Goal: Task Accomplishment & Management: Manage account settings

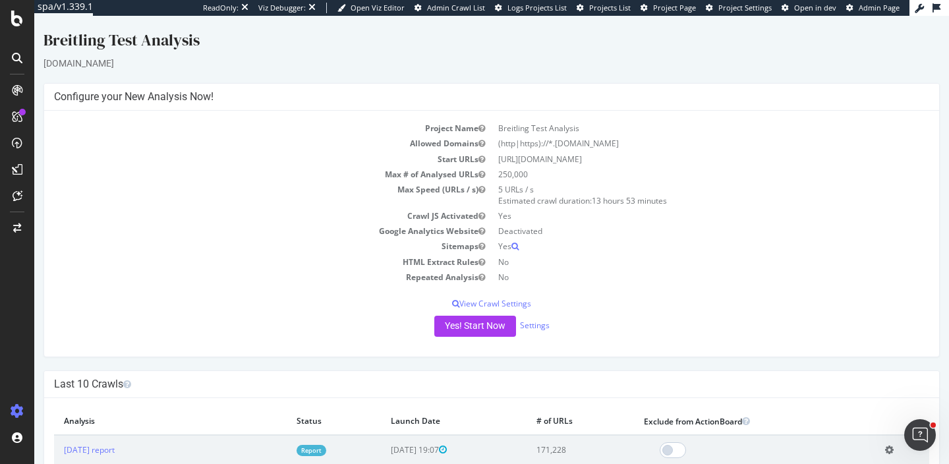
scroll to position [28, 0]
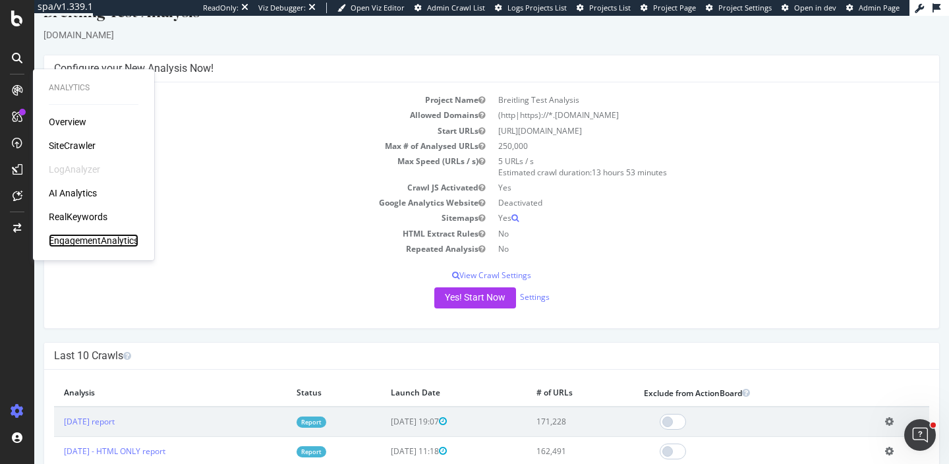
click at [81, 239] on div "EngagementAnalytics" at bounding box center [94, 240] width 90 height 13
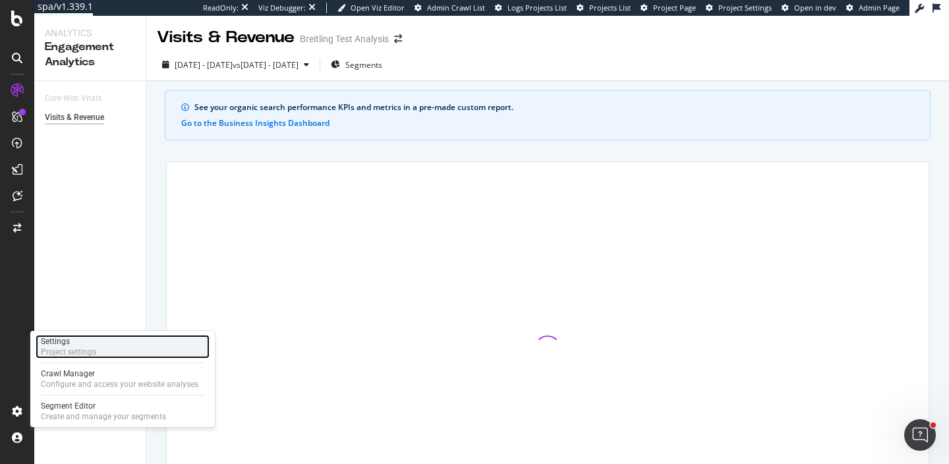
click at [51, 350] on div "Project settings" at bounding box center [68, 352] width 55 height 11
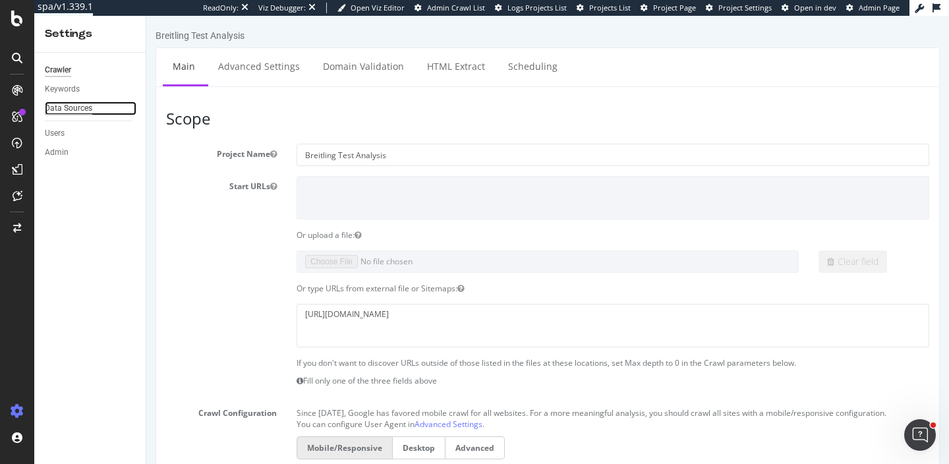
click at [55, 107] on div "Data Sources" at bounding box center [68, 109] width 47 height 14
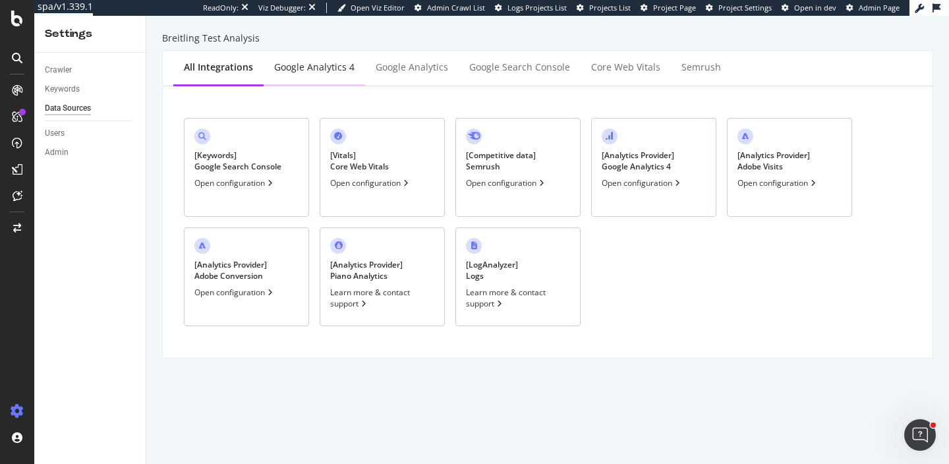
click at [311, 72] on div "Google Analytics 4" at bounding box center [314, 67] width 80 height 13
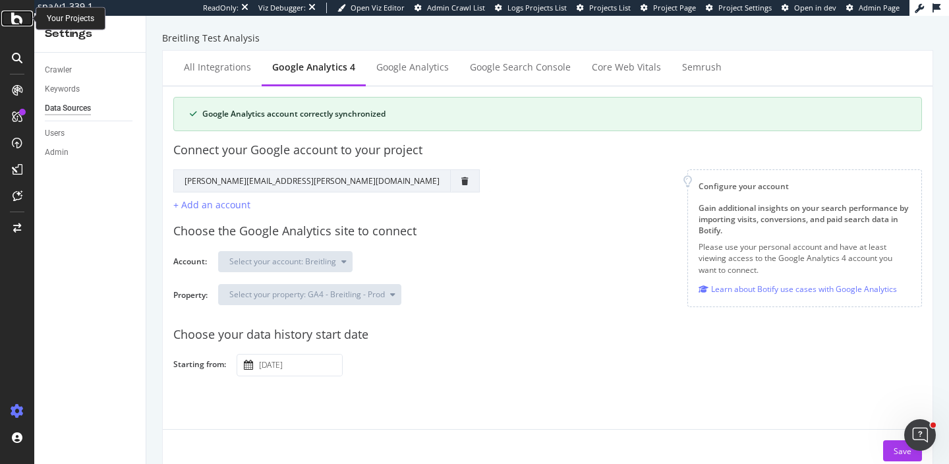
click at [13, 25] on icon at bounding box center [17, 19] width 12 height 16
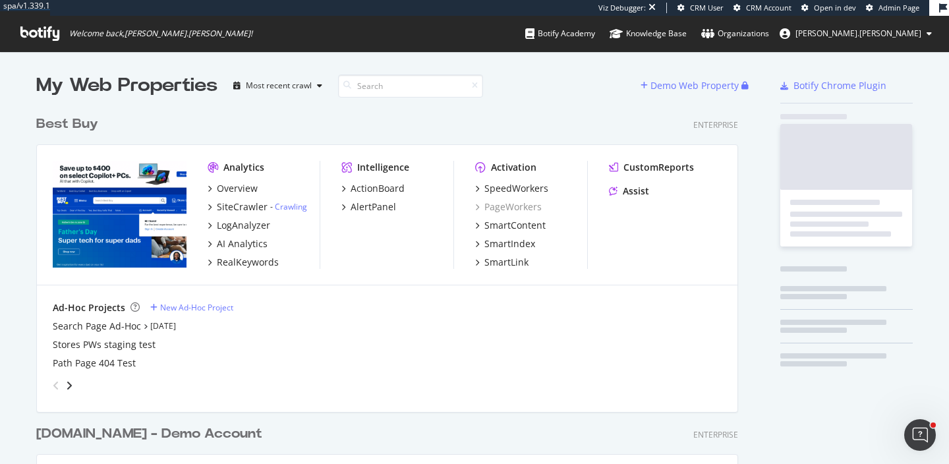
scroll to position [11353, 713]
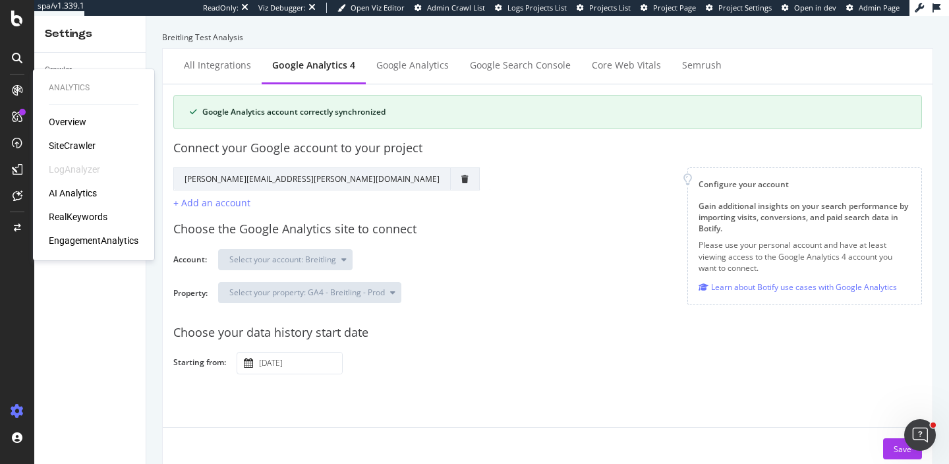
click at [69, 146] on div "SiteCrawler" at bounding box center [72, 145] width 47 height 13
